Goal: Transaction & Acquisition: Purchase product/service

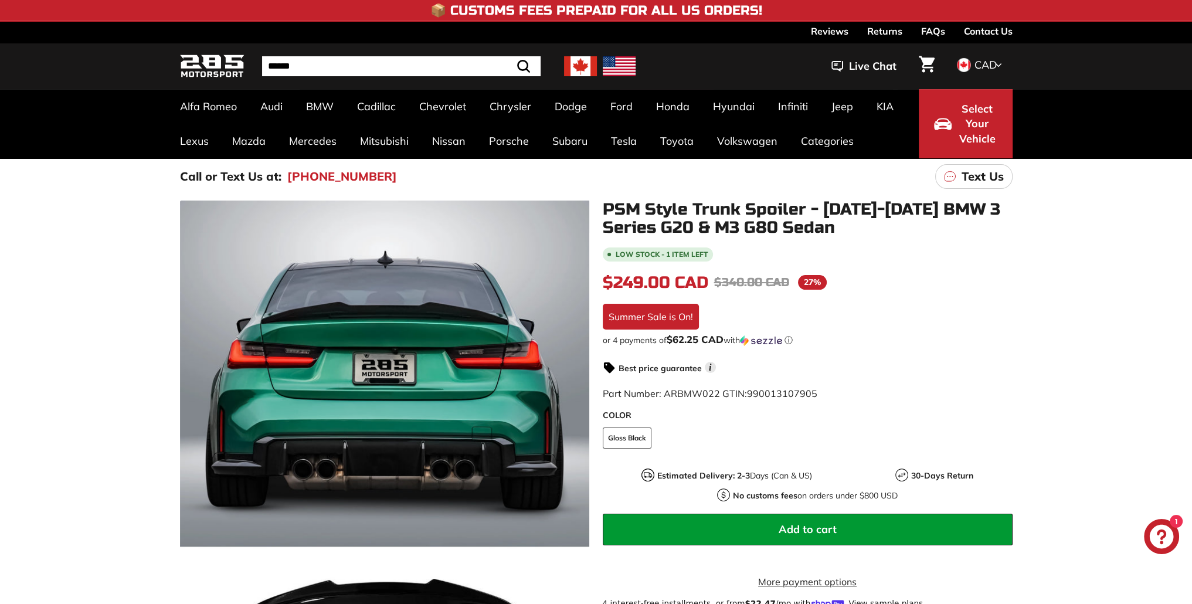
click at [582, 70] on img at bounding box center [580, 66] width 33 height 20
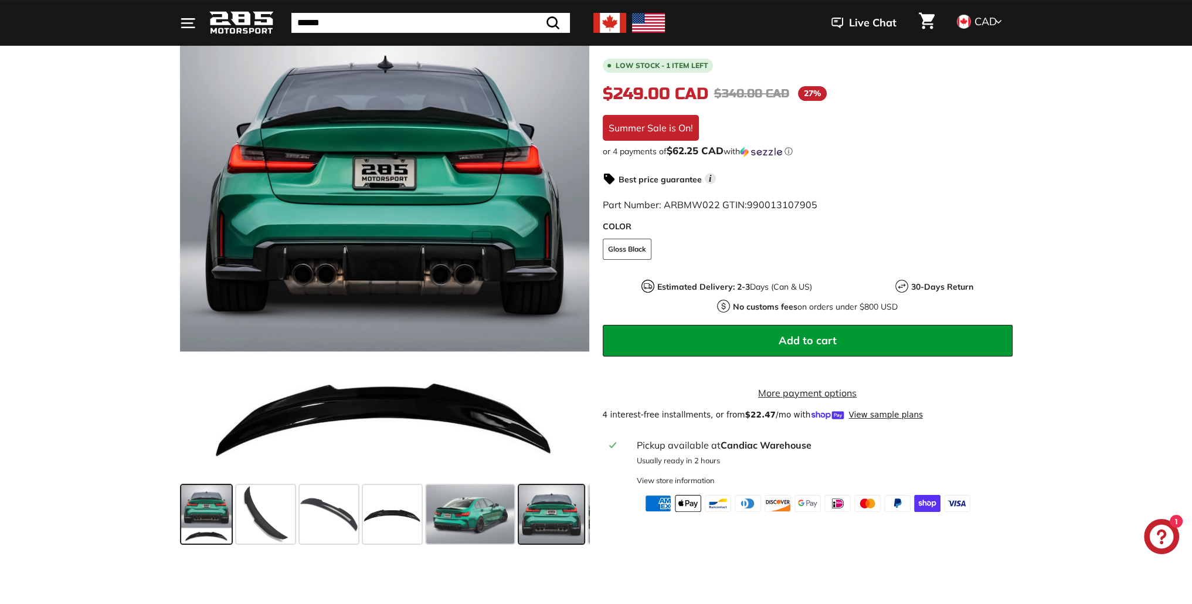
click at [545, 522] on span at bounding box center [551, 514] width 65 height 59
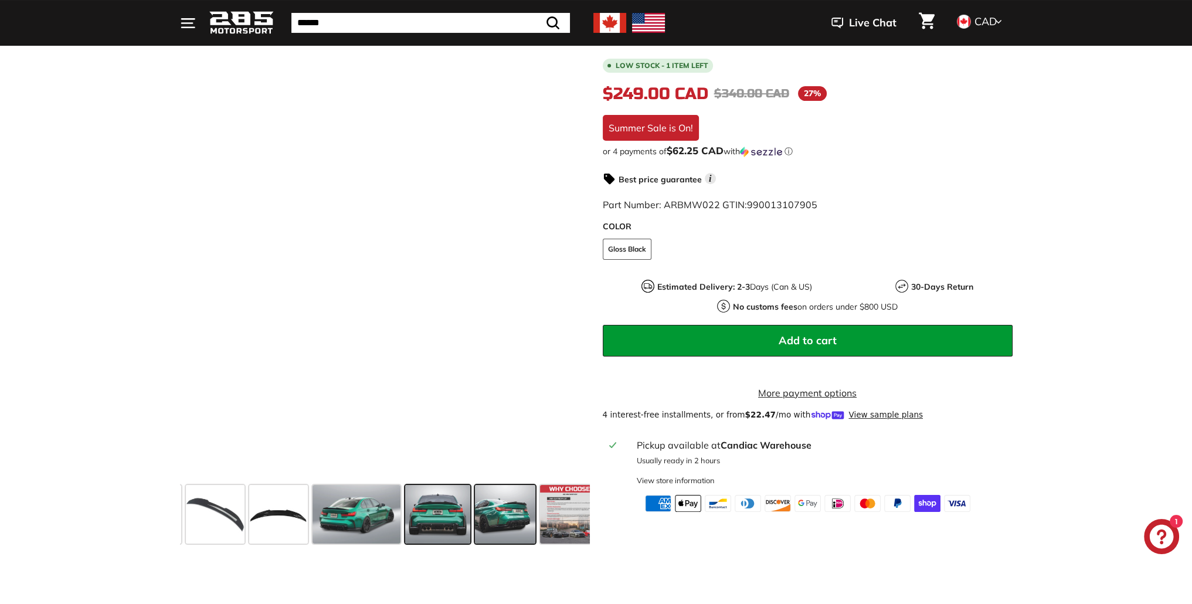
scroll to position [0, 124]
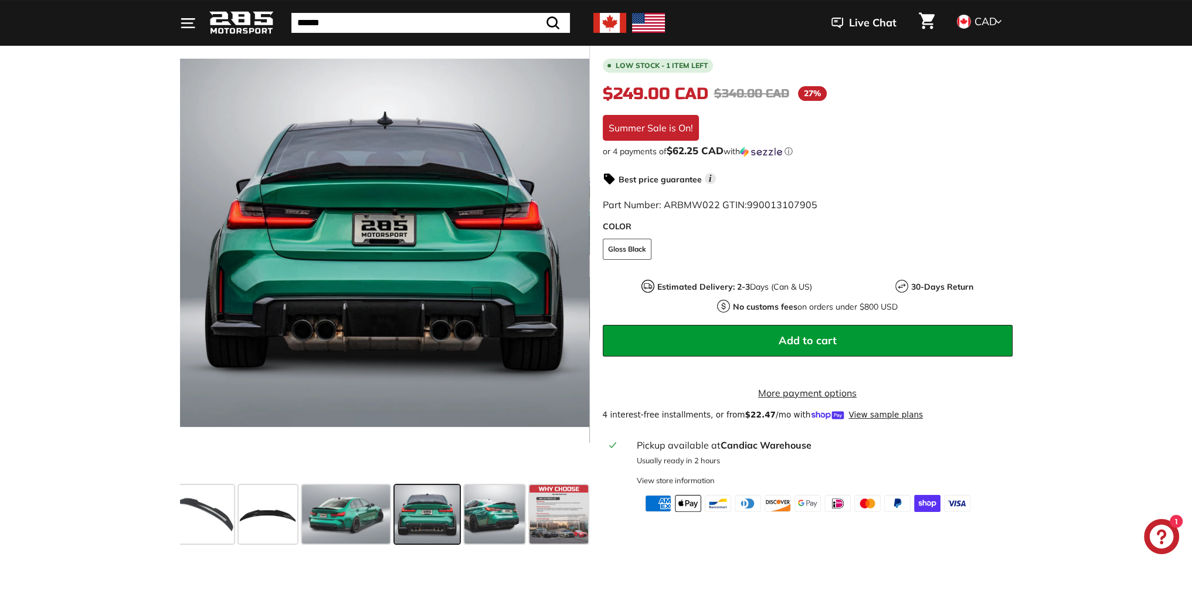
click at [441, 513] on span at bounding box center [427, 514] width 65 height 59
click at [359, 506] on span at bounding box center [346, 514] width 88 height 59
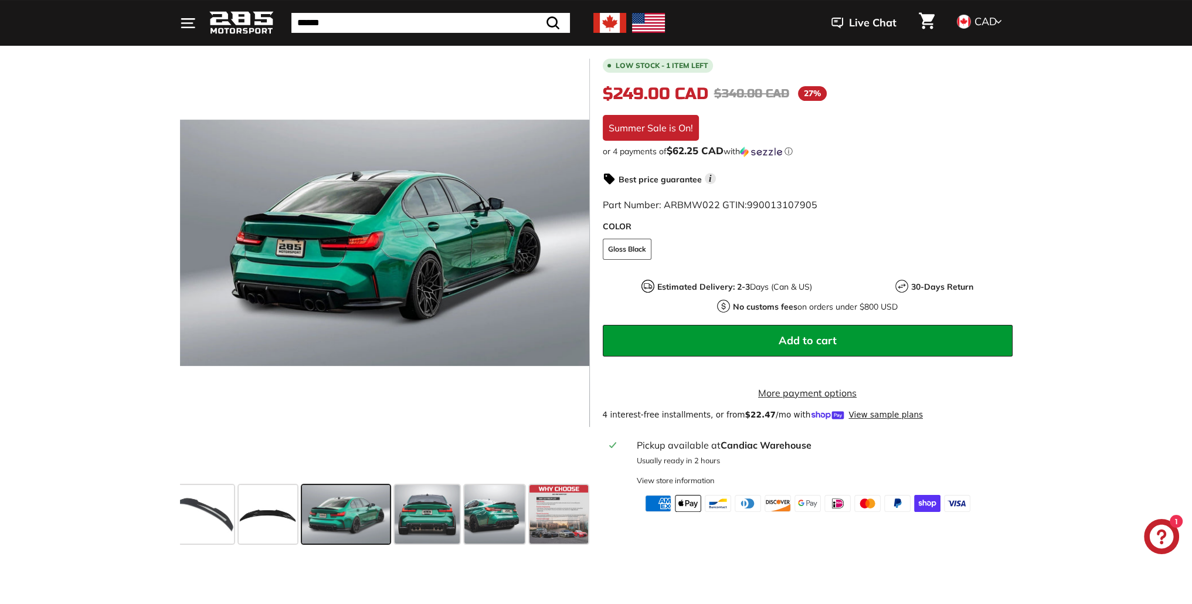
click at [309, 497] on span at bounding box center [346, 514] width 88 height 59
click at [272, 510] on span at bounding box center [268, 514] width 59 height 59
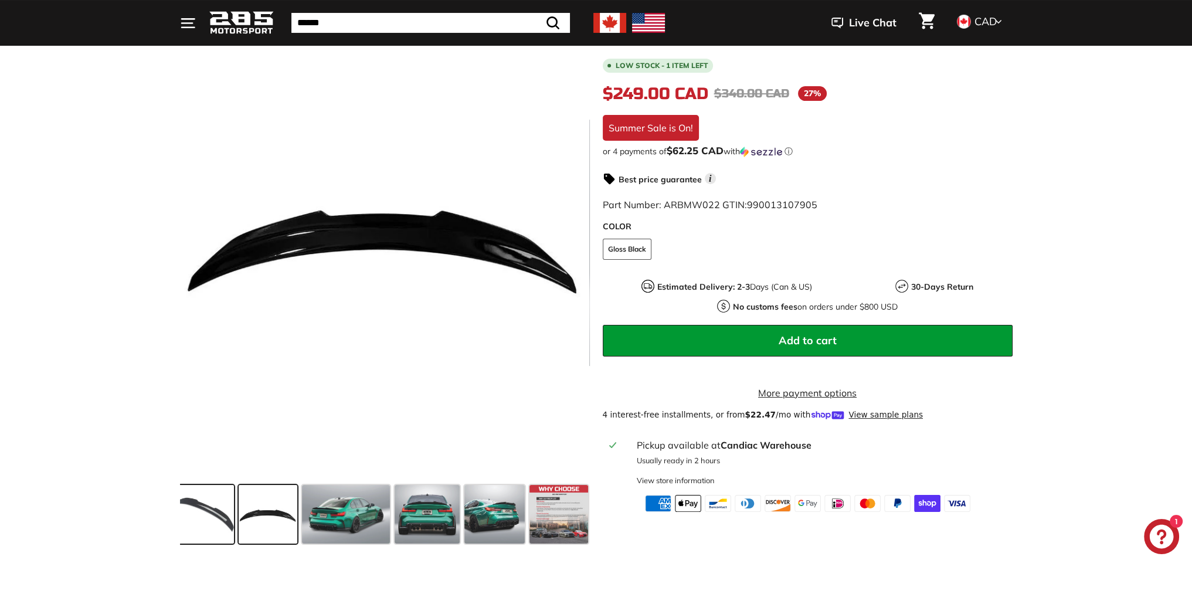
click at [221, 508] on span at bounding box center [204, 514] width 59 height 59
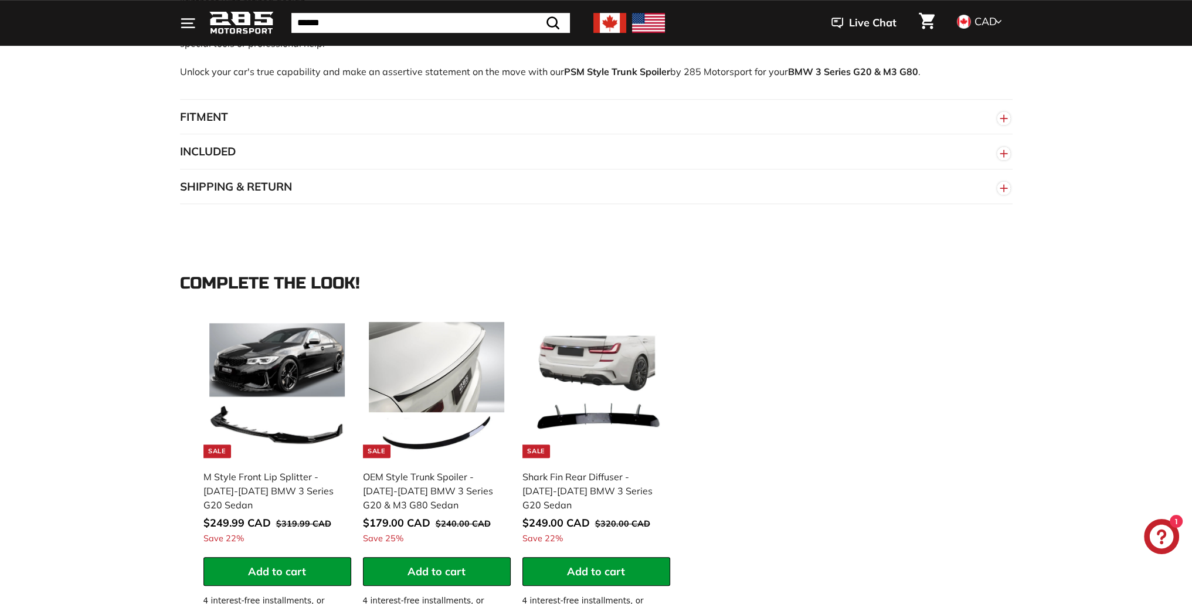
scroll to position [977, 0]
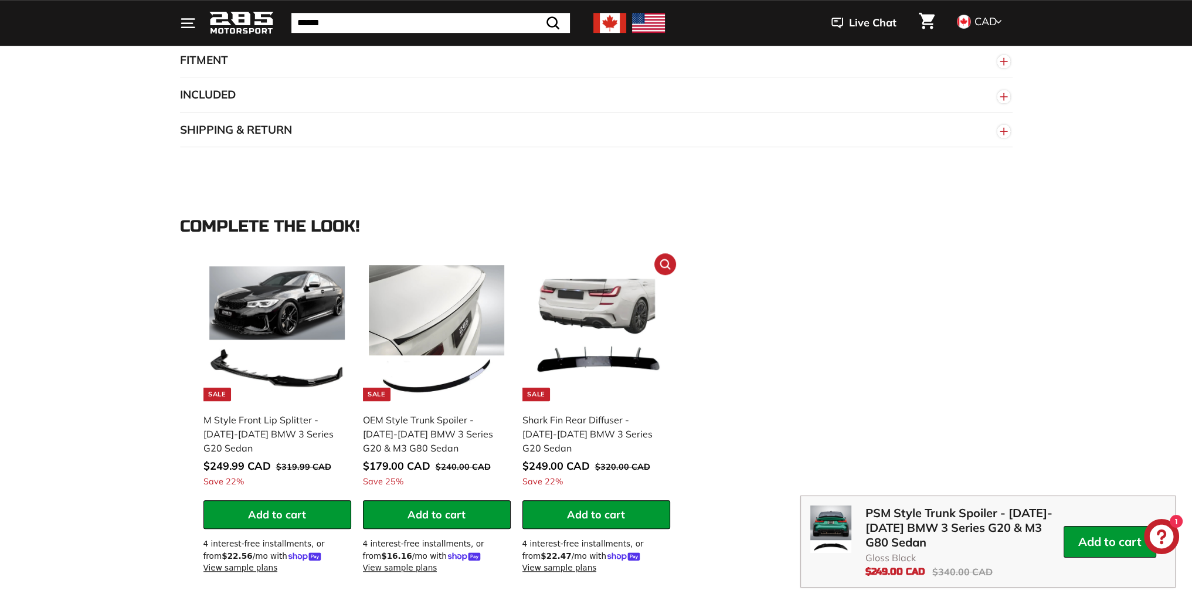
click at [625, 351] on img at bounding box center [596, 333] width 136 height 136
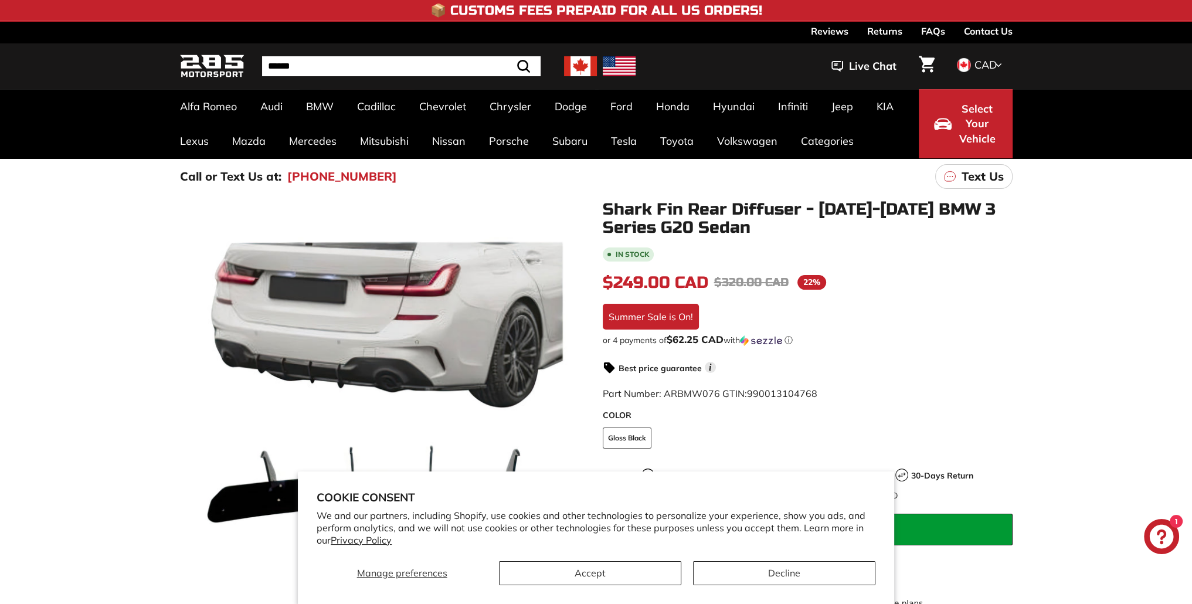
click at [885, 419] on label "COLOR" at bounding box center [808, 415] width 410 height 12
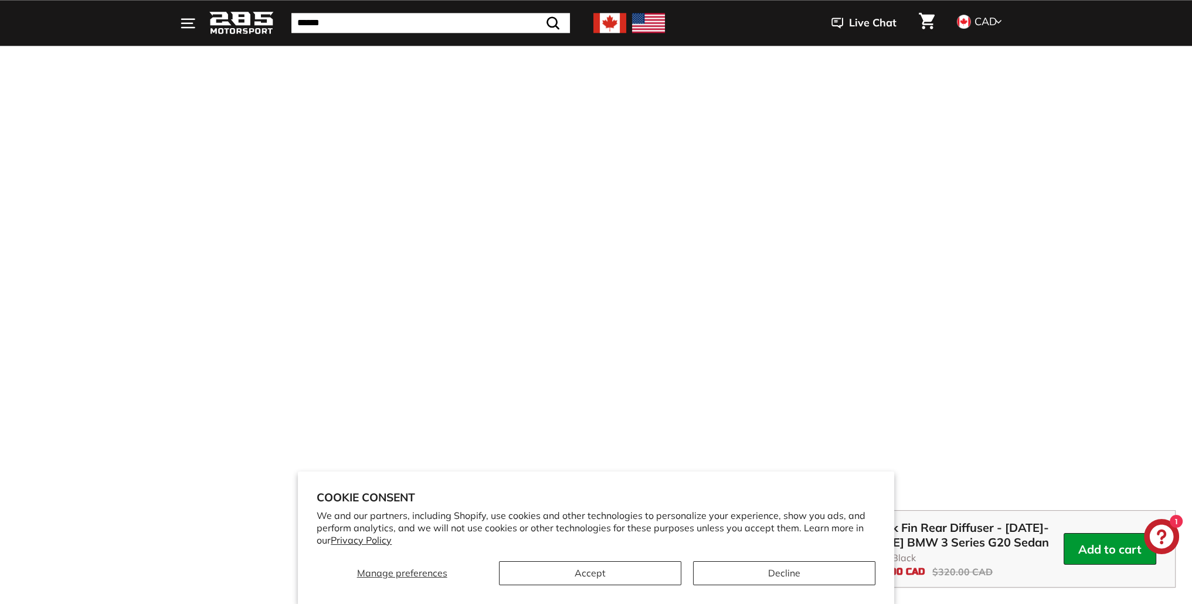
scroll to position [1954, 0]
